Goal: Navigation & Orientation: Find specific page/section

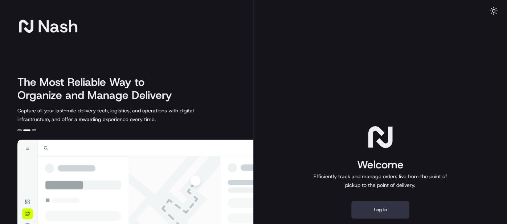
click at [369, 209] on button "Log in" at bounding box center [380, 209] width 58 height 17
